Goal: Task Accomplishment & Management: Use online tool/utility

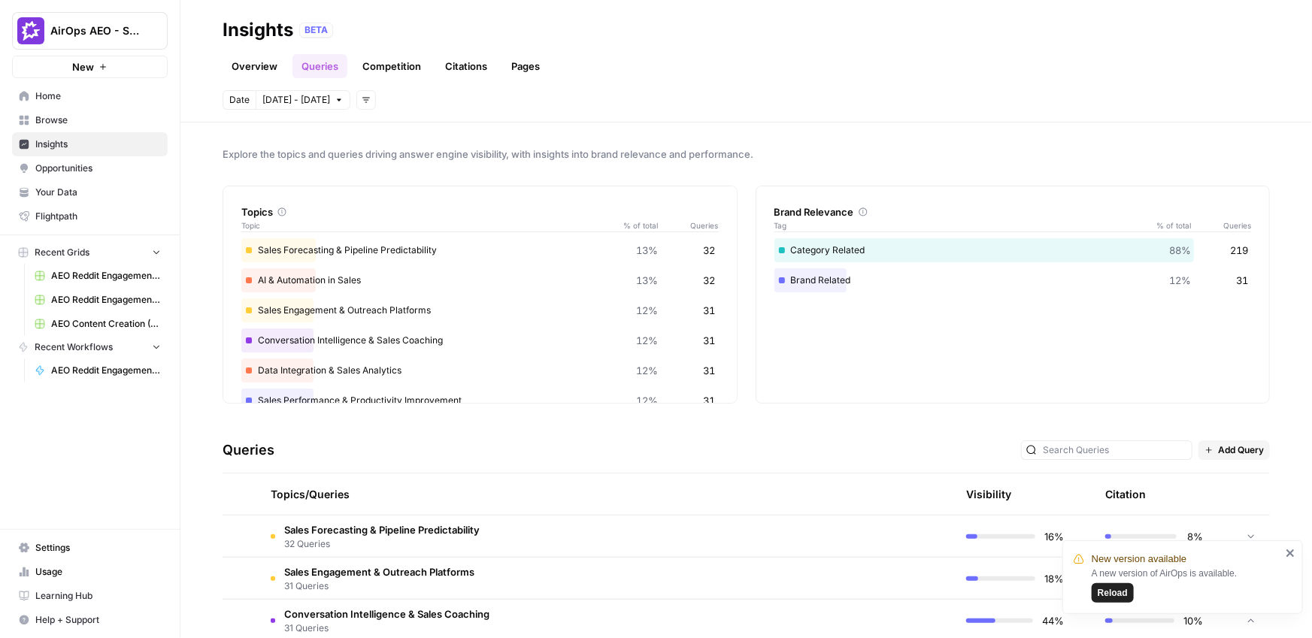
scroll to position [259, 0]
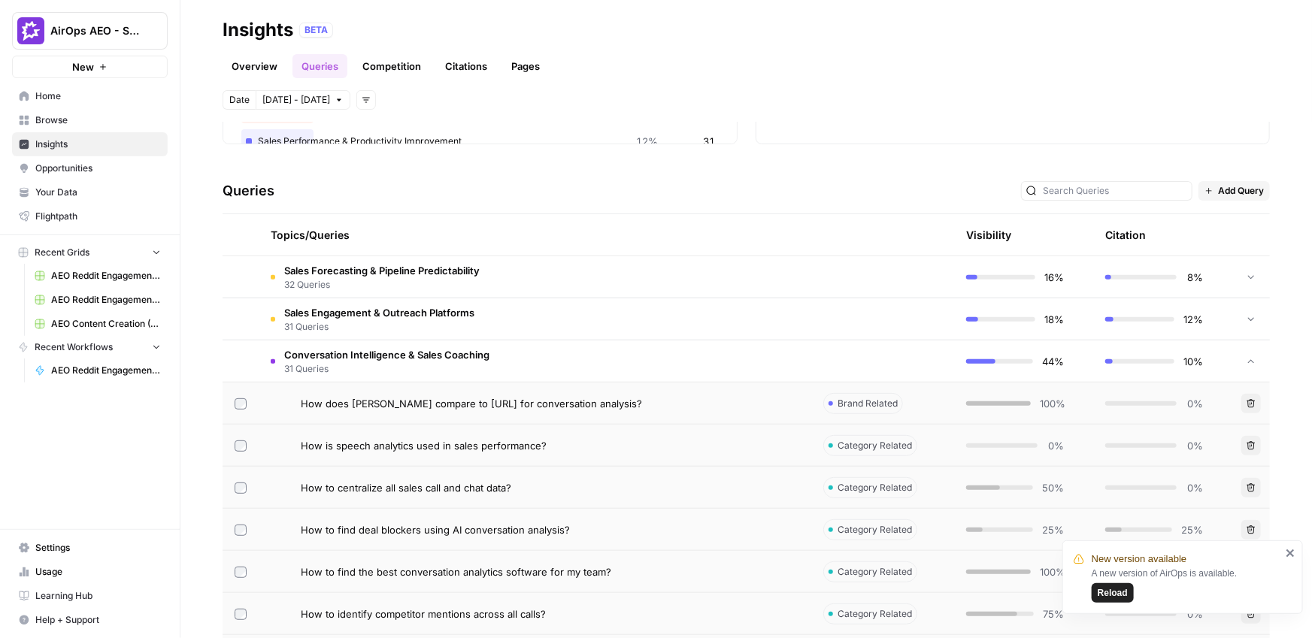
click at [633, 23] on div "BETA" at bounding box center [784, 30] width 971 height 15
click at [69, 123] on span "Browse" at bounding box center [98, 121] width 126 height 14
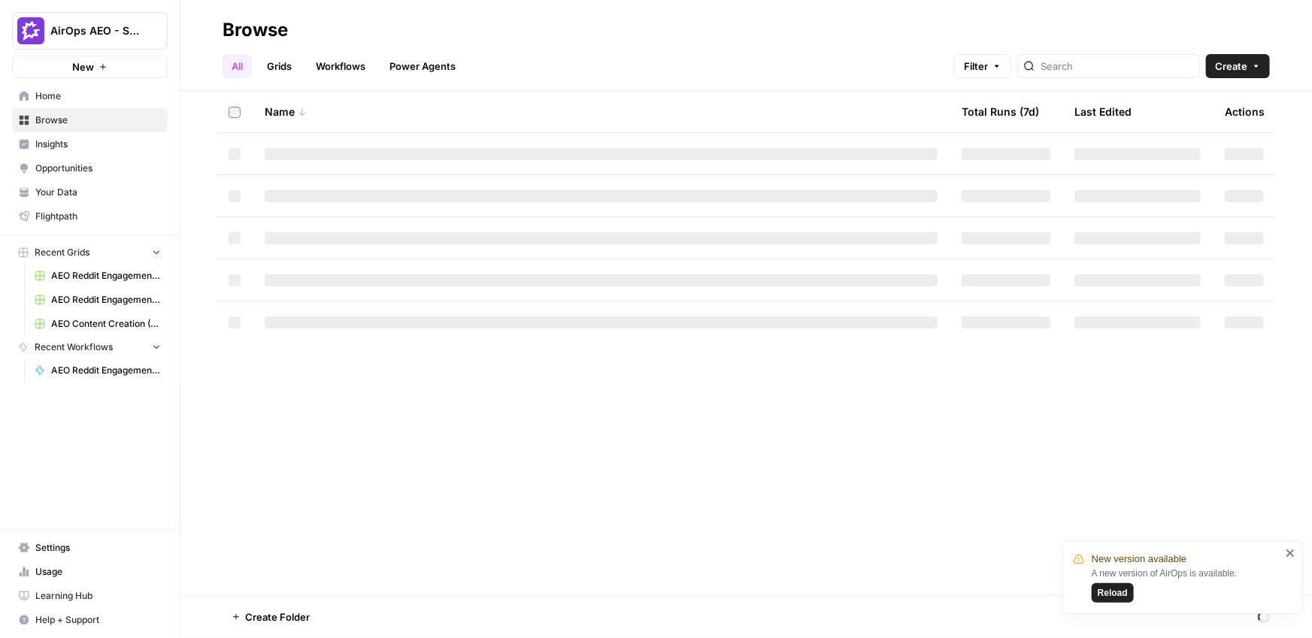
click at [63, 90] on span "Home" at bounding box center [98, 96] width 126 height 14
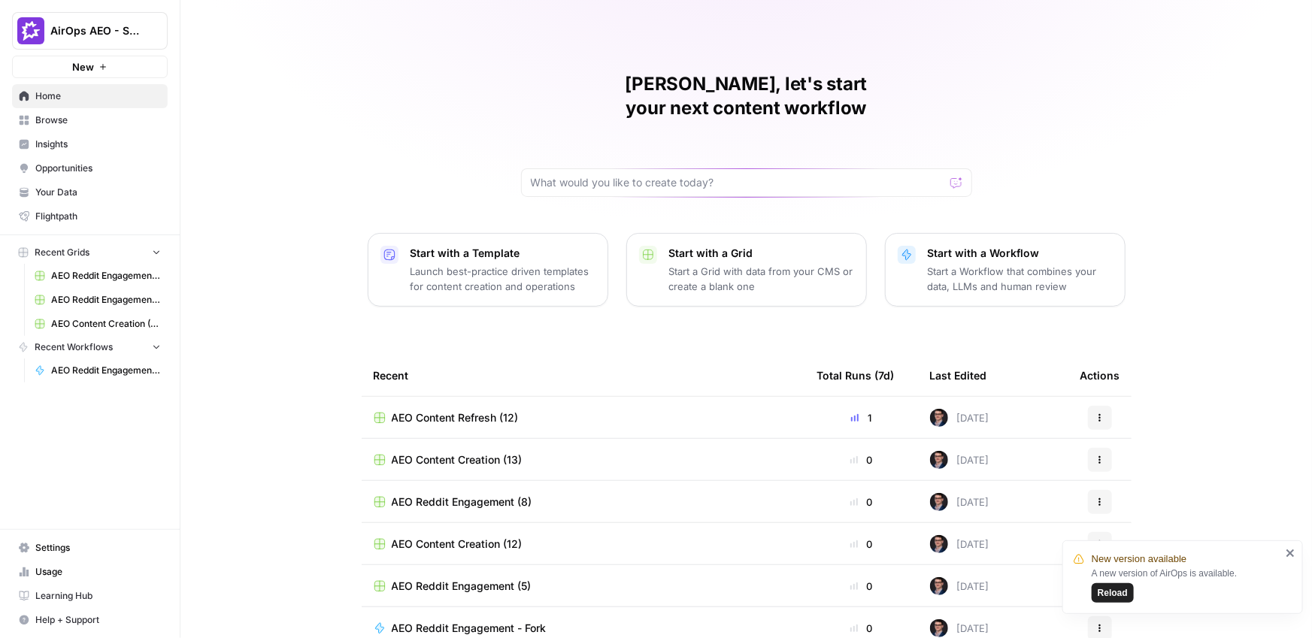
click at [81, 123] on span "Browse" at bounding box center [98, 121] width 126 height 14
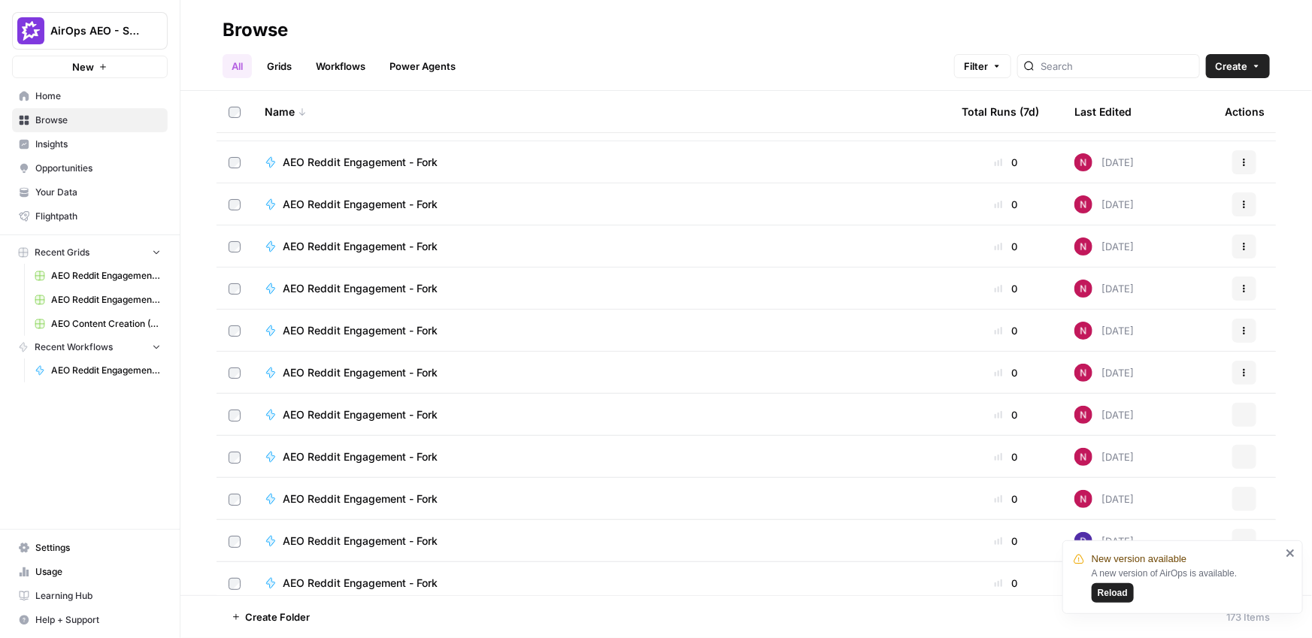
scroll to position [6381, 0]
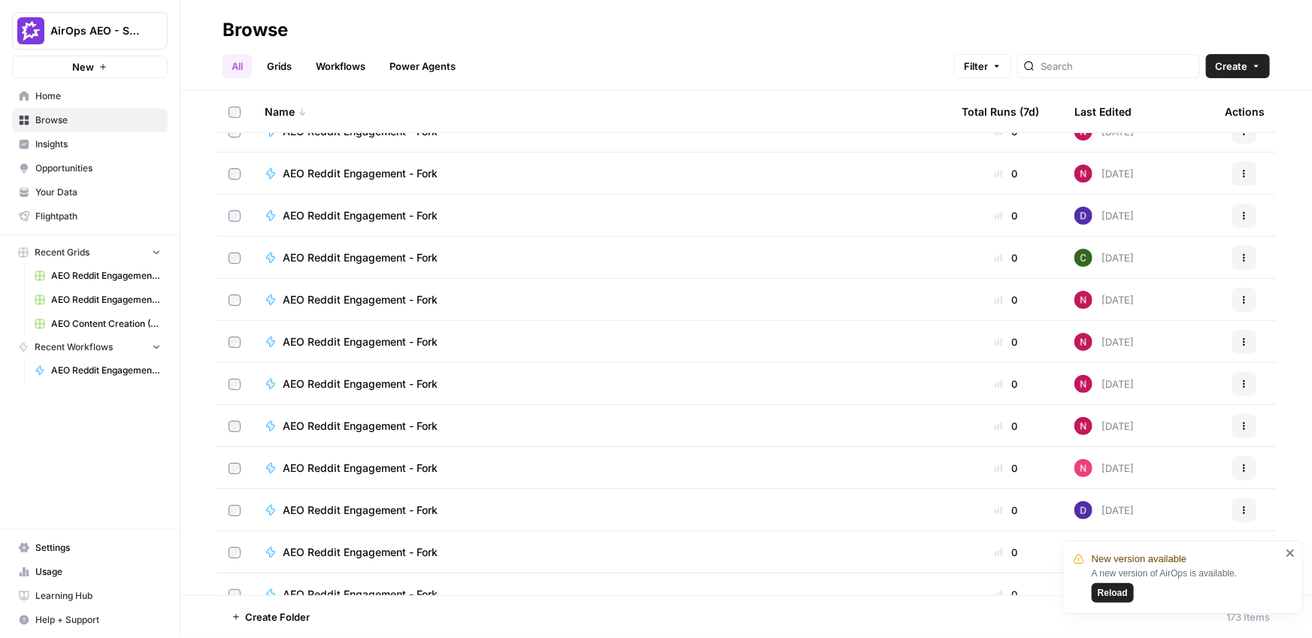
click at [139, 24] on span "AirOps AEO - Single Brand (Gong)" at bounding box center [95, 30] width 91 height 15
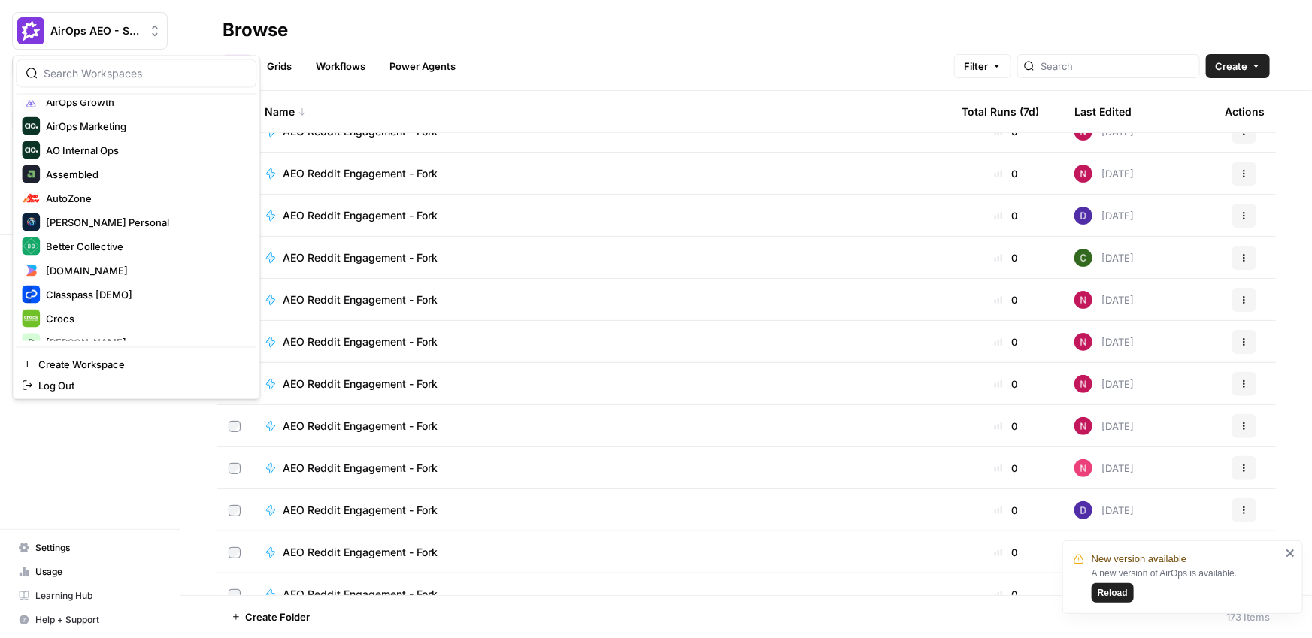
scroll to position [193, 0]
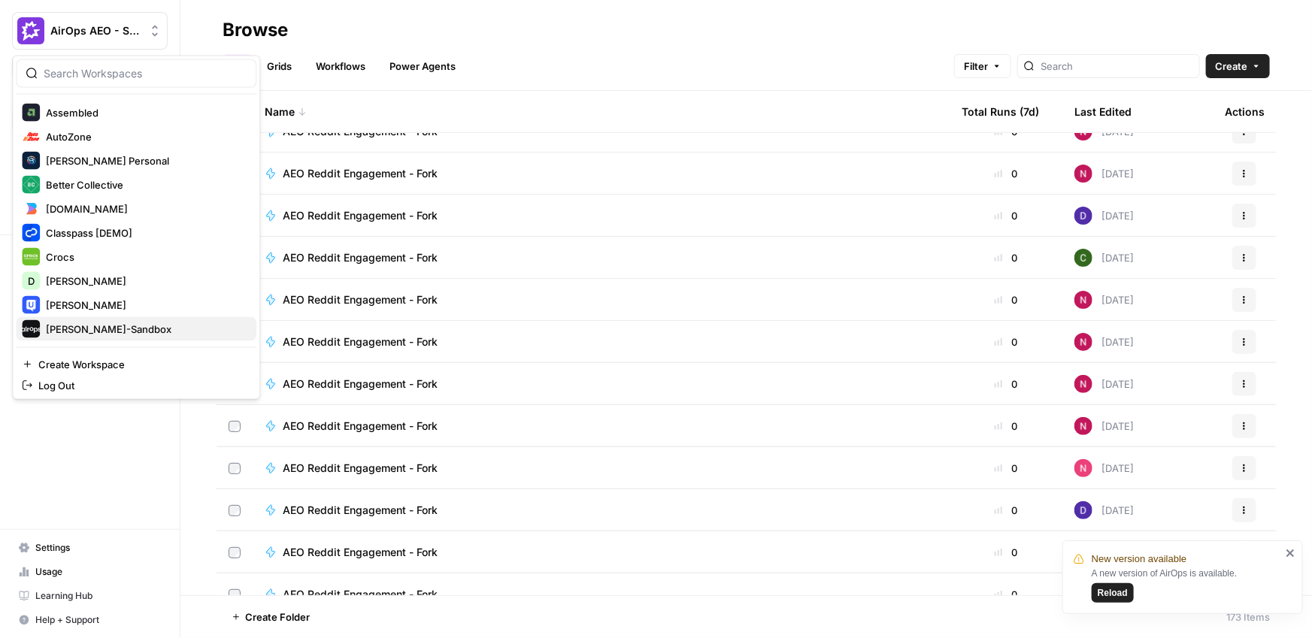
click at [116, 329] on span "[PERSON_NAME]-Sandbox" at bounding box center [145, 329] width 199 height 15
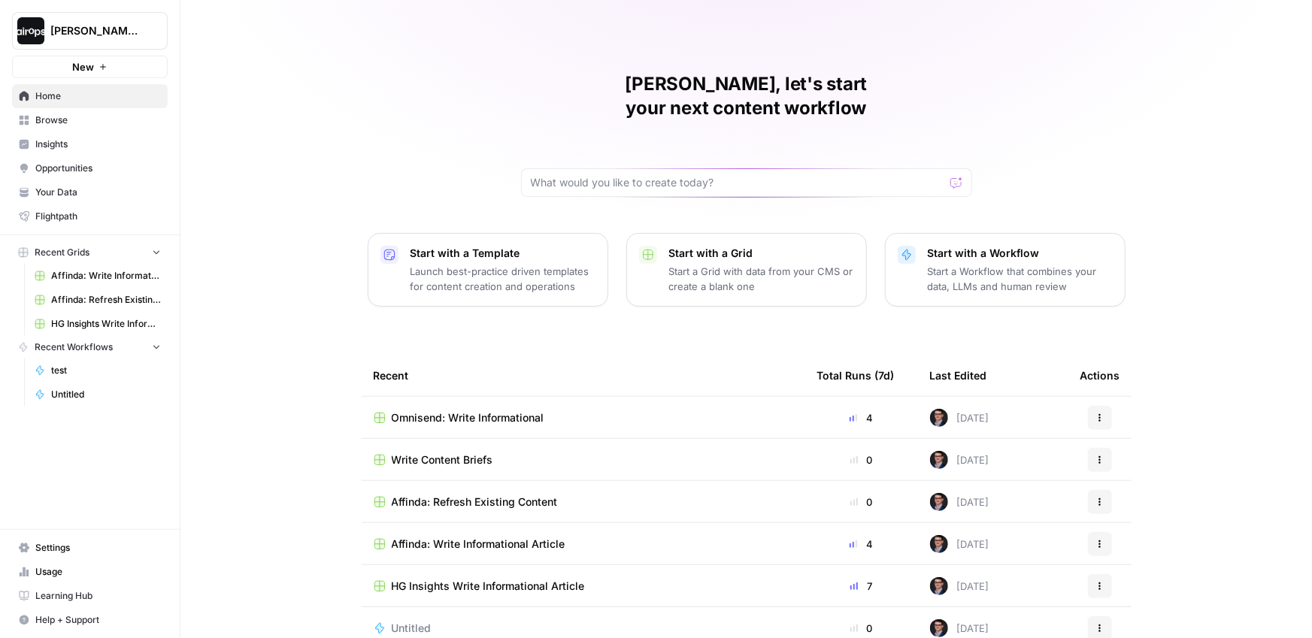
click at [143, 29] on div "[PERSON_NAME]-Sandbox" at bounding box center [106, 30] width 112 height 15
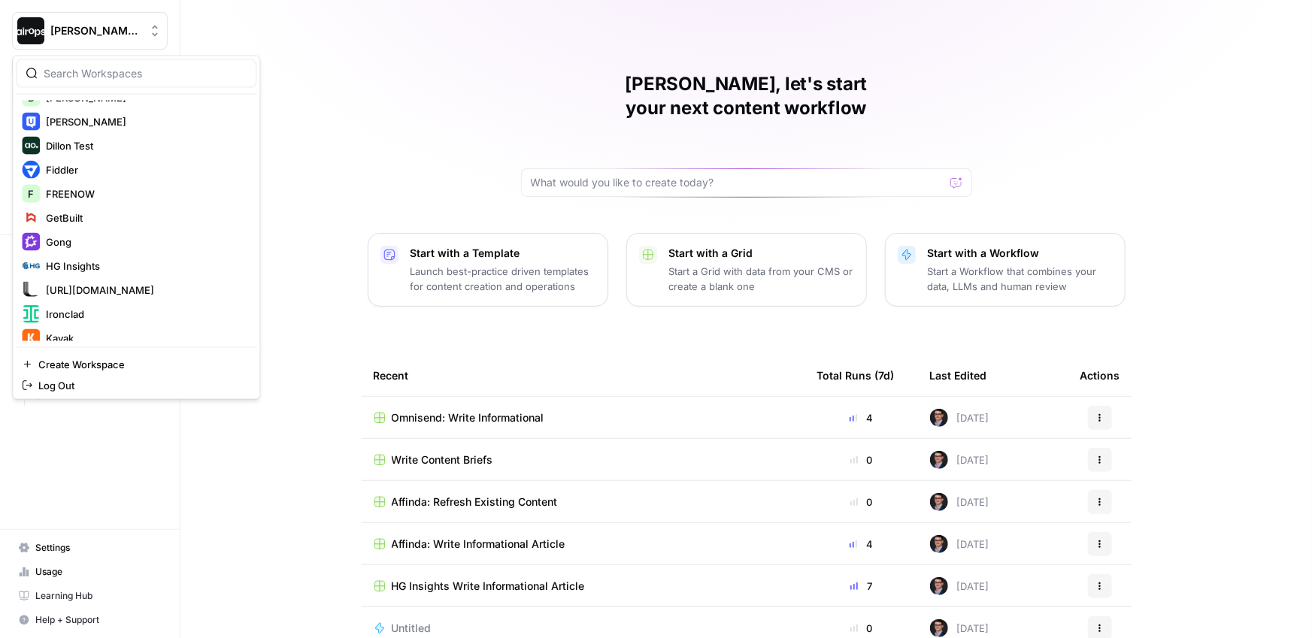
scroll to position [655, 0]
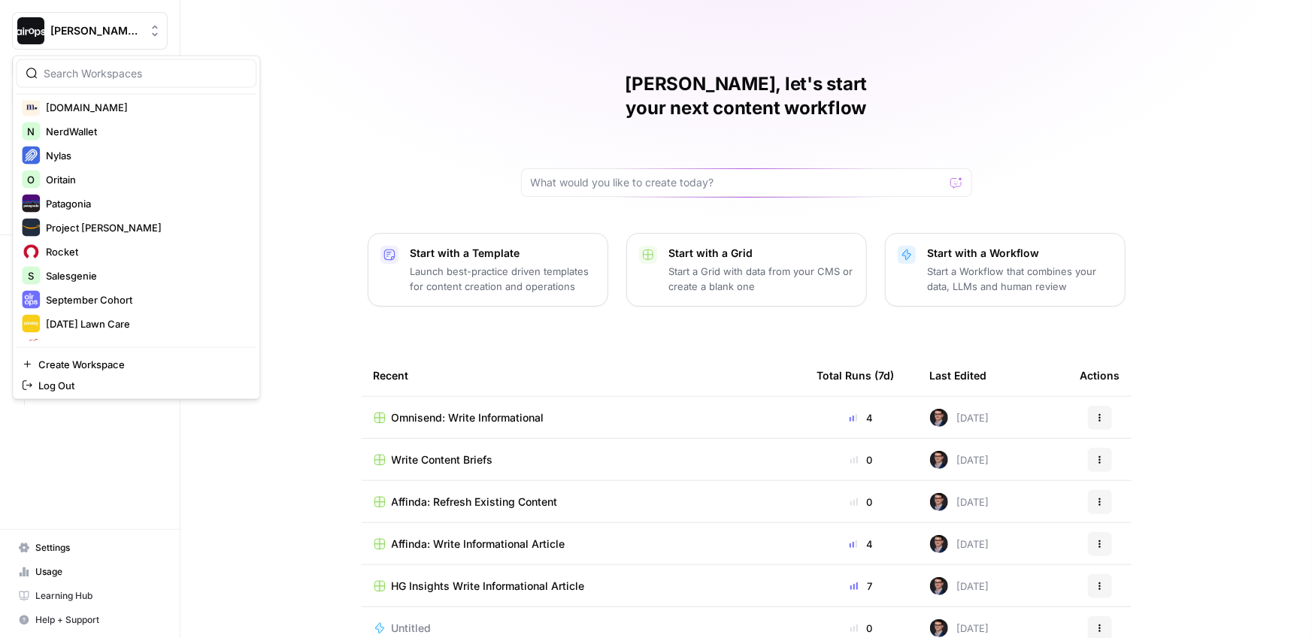
click at [296, 247] on div "Mike, let's start your next content workflow Start with a Template Launch best-…" at bounding box center [746, 358] width 1132 height 716
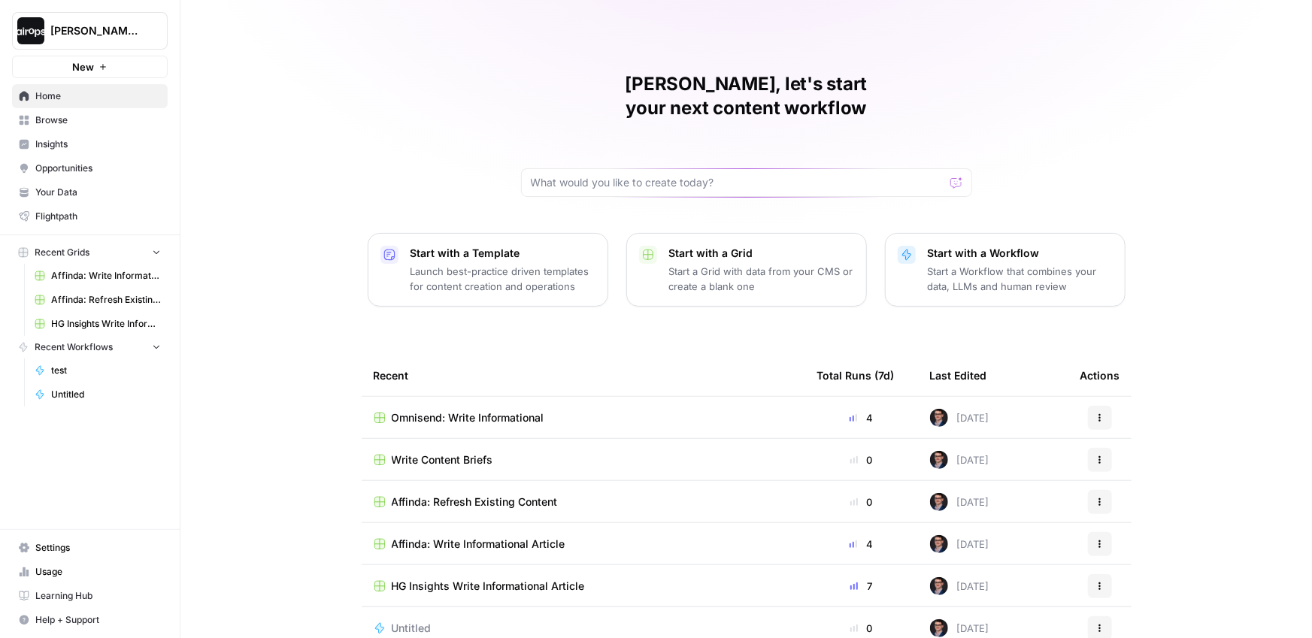
click at [212, 277] on div "Mike, let's start your next content workflow Start with a Template Launch best-…" at bounding box center [746, 358] width 1132 height 716
click at [223, 253] on div "Mike, let's start your next content workflow Start with a Template Launch best-…" at bounding box center [746, 358] width 1132 height 716
click at [74, 189] on span "Your Data" at bounding box center [98, 193] width 126 height 14
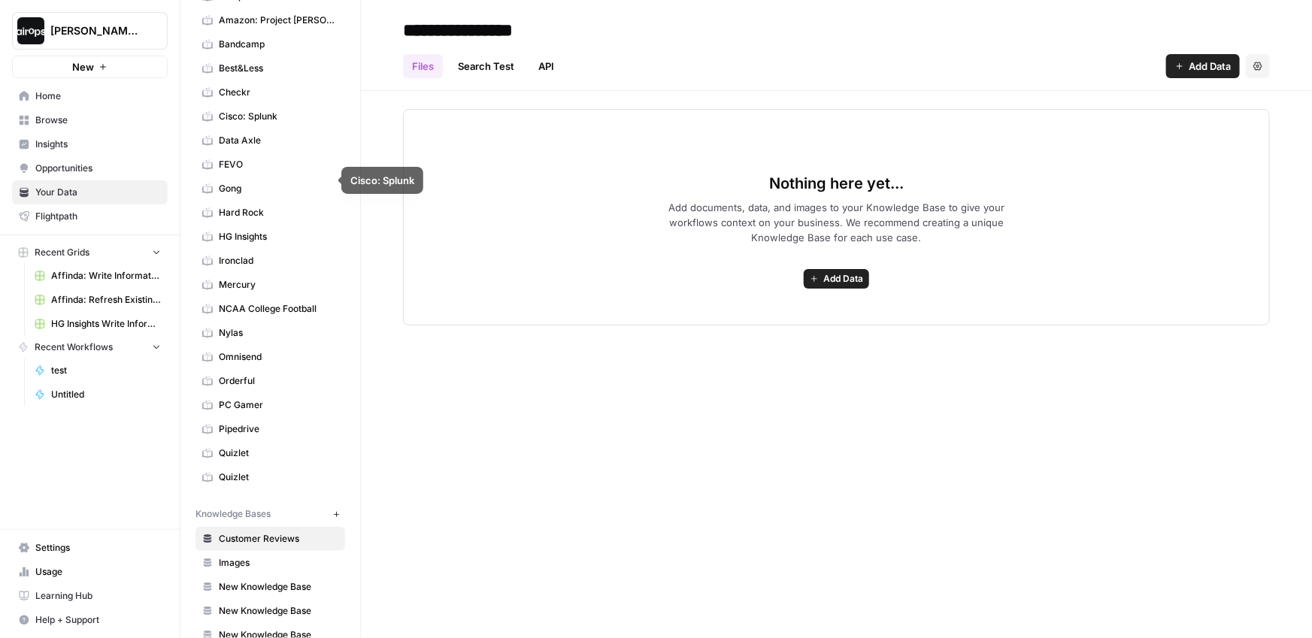
scroll to position [286, 0]
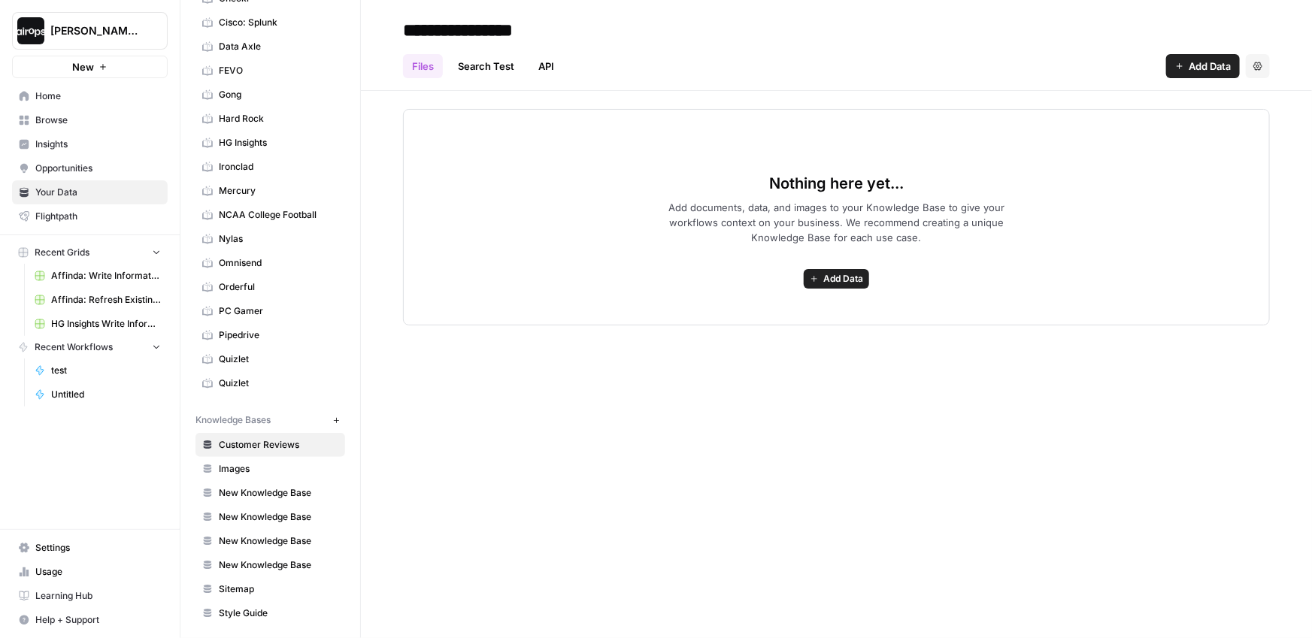
click at [236, 408] on div "Knowledge Bases New" at bounding box center [271, 421] width 150 height 26
click at [238, 414] on span "Knowledge Bases" at bounding box center [233, 421] width 75 height 14
click at [237, 396] on div "Brand Kits New 1-800-Flowers AARP Affinda AirOps AirOps Amazon: Project Kuiper …" at bounding box center [271, 196] width 150 height 857
click at [241, 414] on span "Knowledge Bases" at bounding box center [233, 421] width 75 height 14
click at [524, 419] on div "**********" at bounding box center [836, 319] width 951 height 638
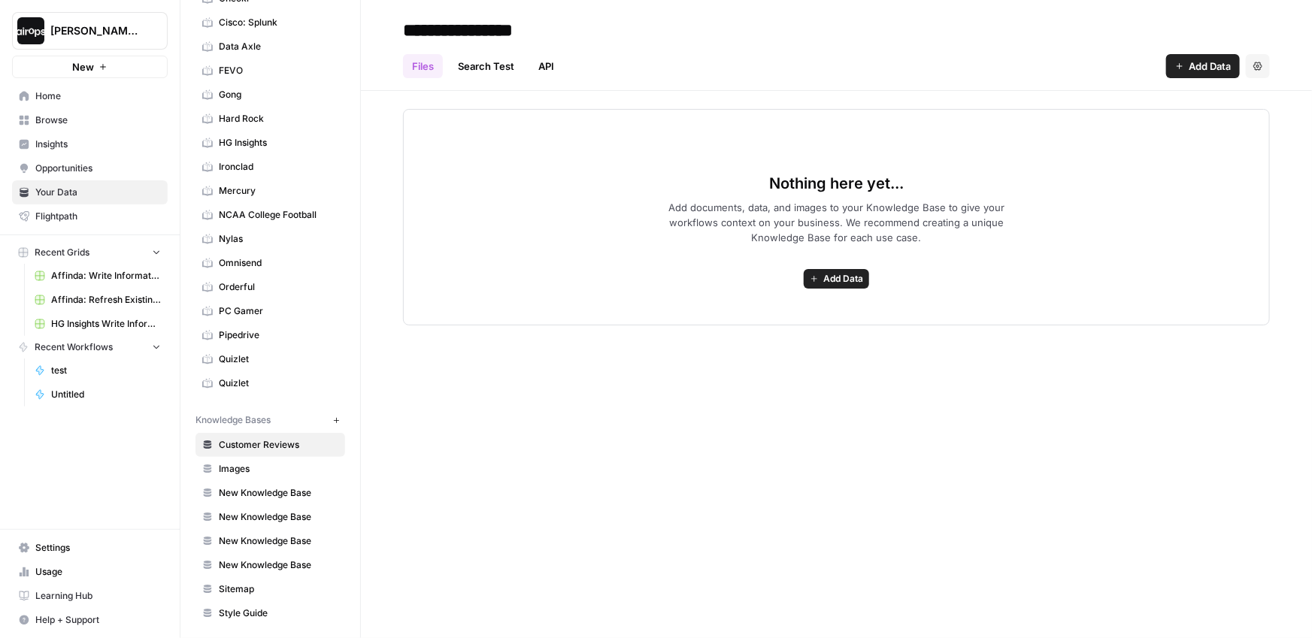
click at [381, 290] on div "Nothing here yet... Add documents, data, and images to your Knowledge Base to g…" at bounding box center [836, 208] width 951 height 235
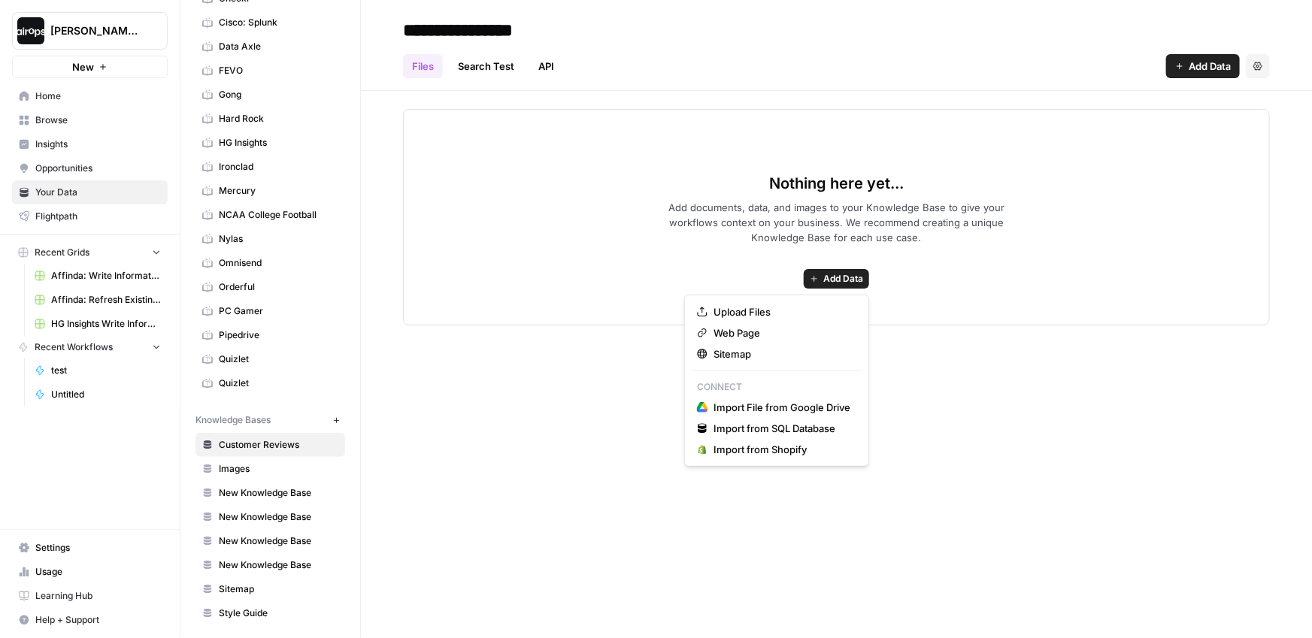
click at [848, 278] on span "Add Data" at bounding box center [843, 279] width 40 height 14
click at [737, 340] on button "Web Page" at bounding box center [776, 333] width 171 height 21
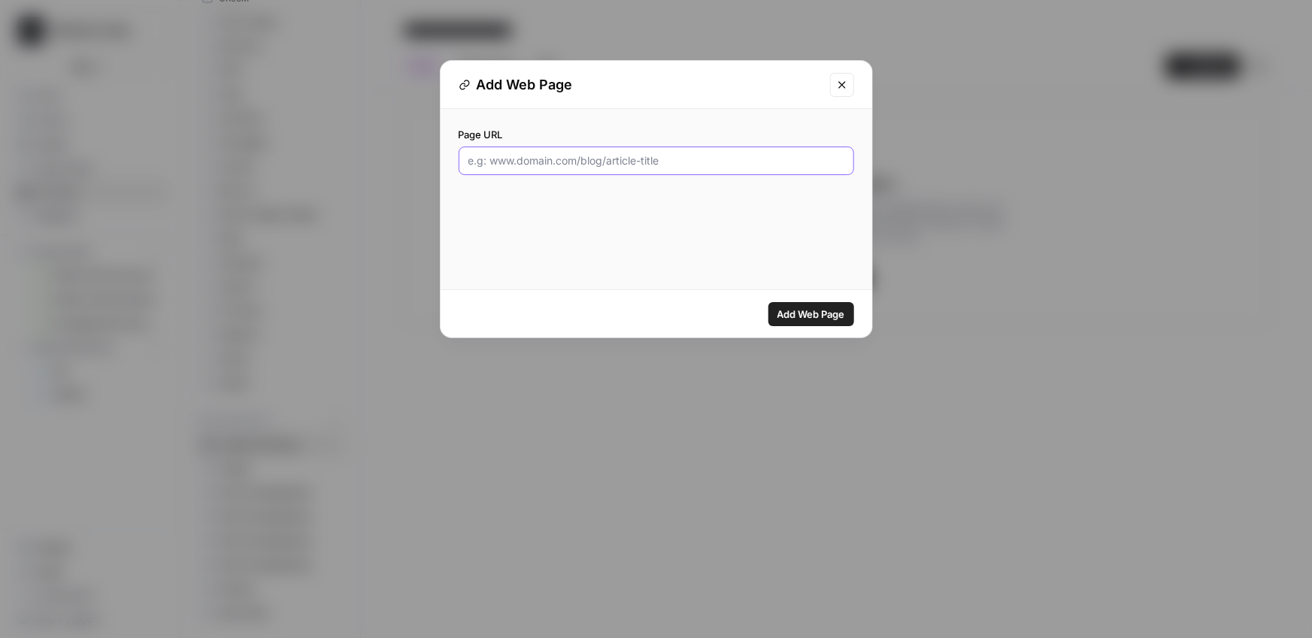
click at [584, 153] on input "Page URL" at bounding box center [656, 160] width 376 height 15
click at [841, 85] on icon "Close modal" at bounding box center [842, 85] width 12 height 12
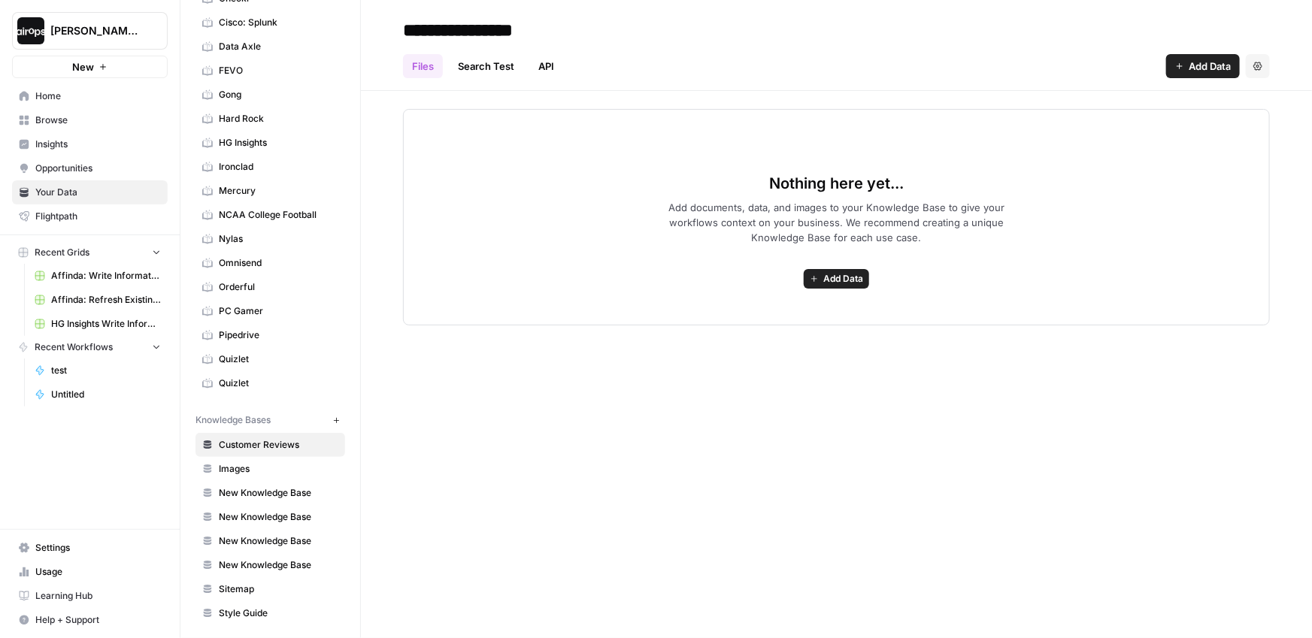
click at [737, 244] on span "Add documents, data, and images to your Knowledge Base to give your workflows c…" at bounding box center [836, 222] width 385 height 45
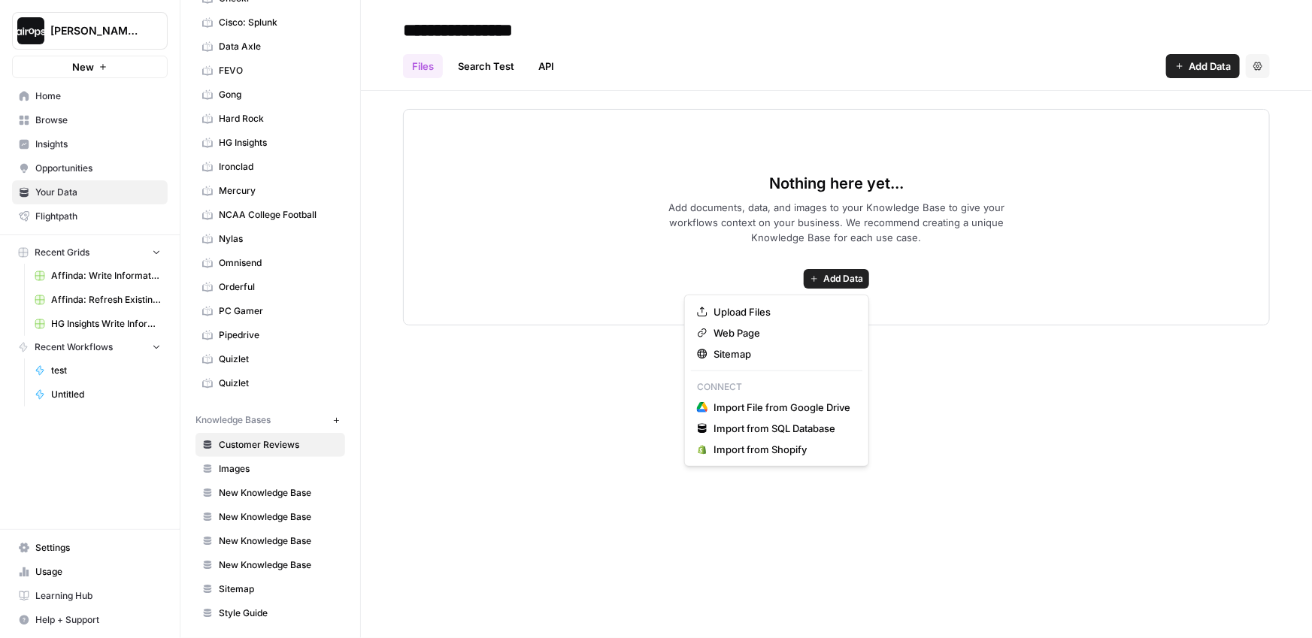
click at [838, 275] on span "Add Data" at bounding box center [843, 279] width 40 height 14
click at [615, 358] on div "**********" at bounding box center [836, 319] width 951 height 638
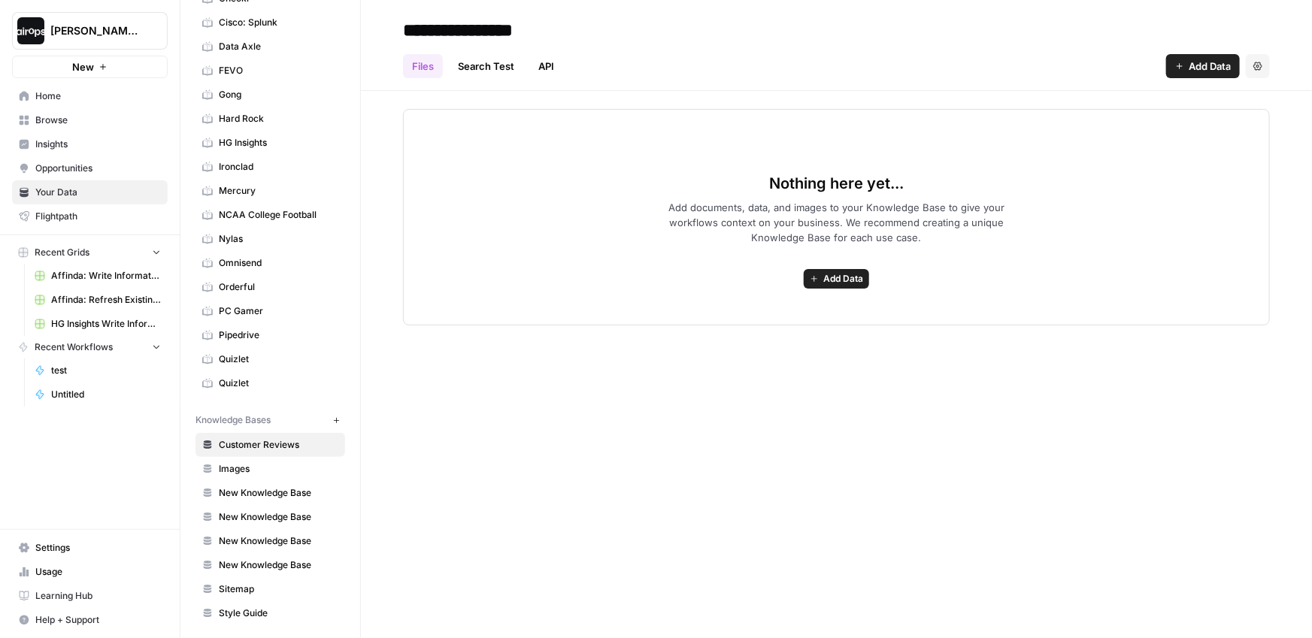
click at [615, 358] on div "**********" at bounding box center [836, 319] width 951 height 638
click at [837, 271] on button "Add Data" at bounding box center [836, 279] width 65 height 20
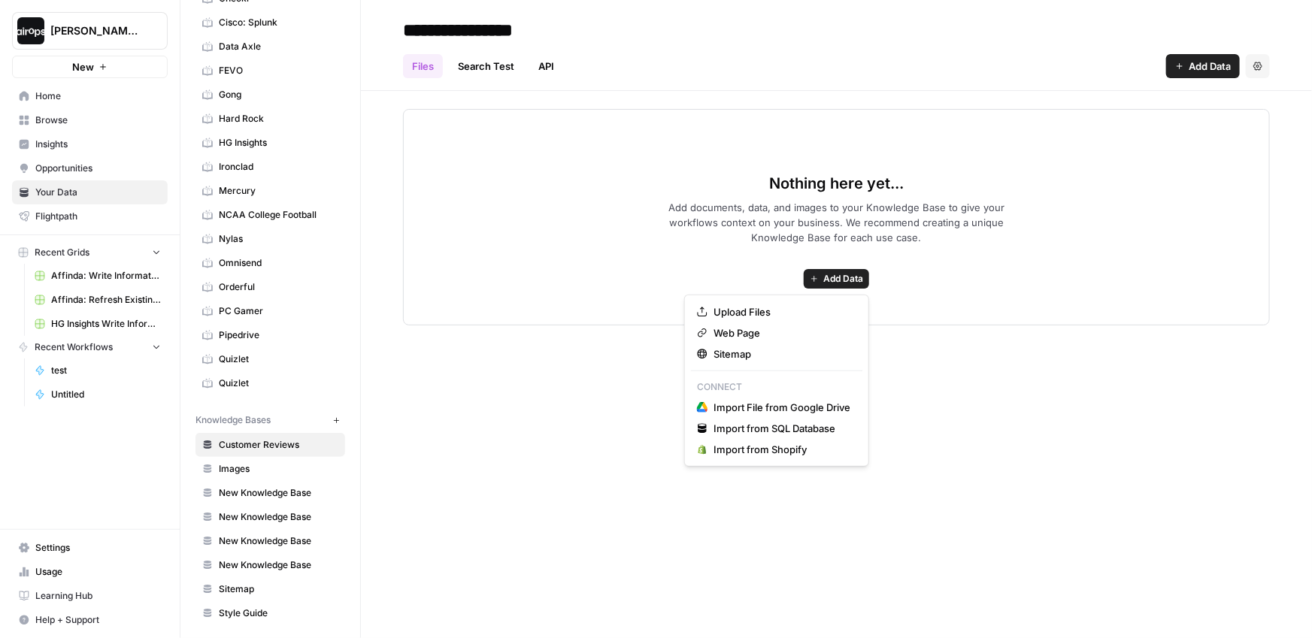
click at [408, 446] on div "**********" at bounding box center [836, 319] width 951 height 638
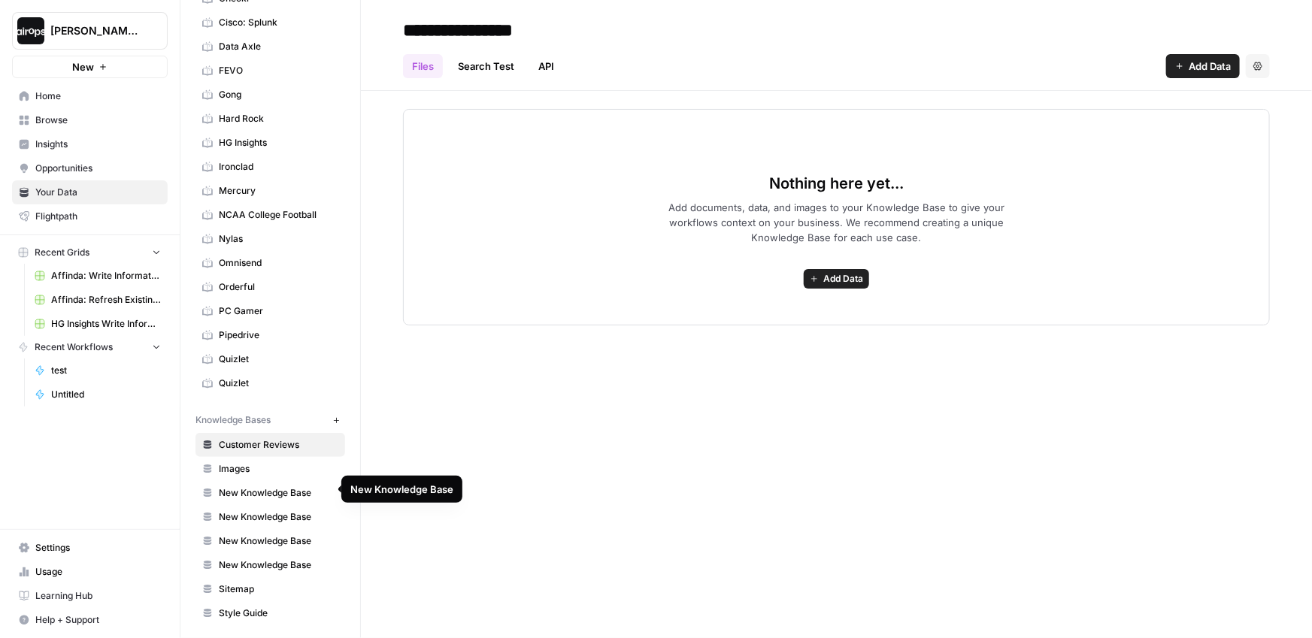
click at [263, 487] on span "New Knowledge Base" at bounding box center [279, 494] width 120 height 14
